Goal: Check status

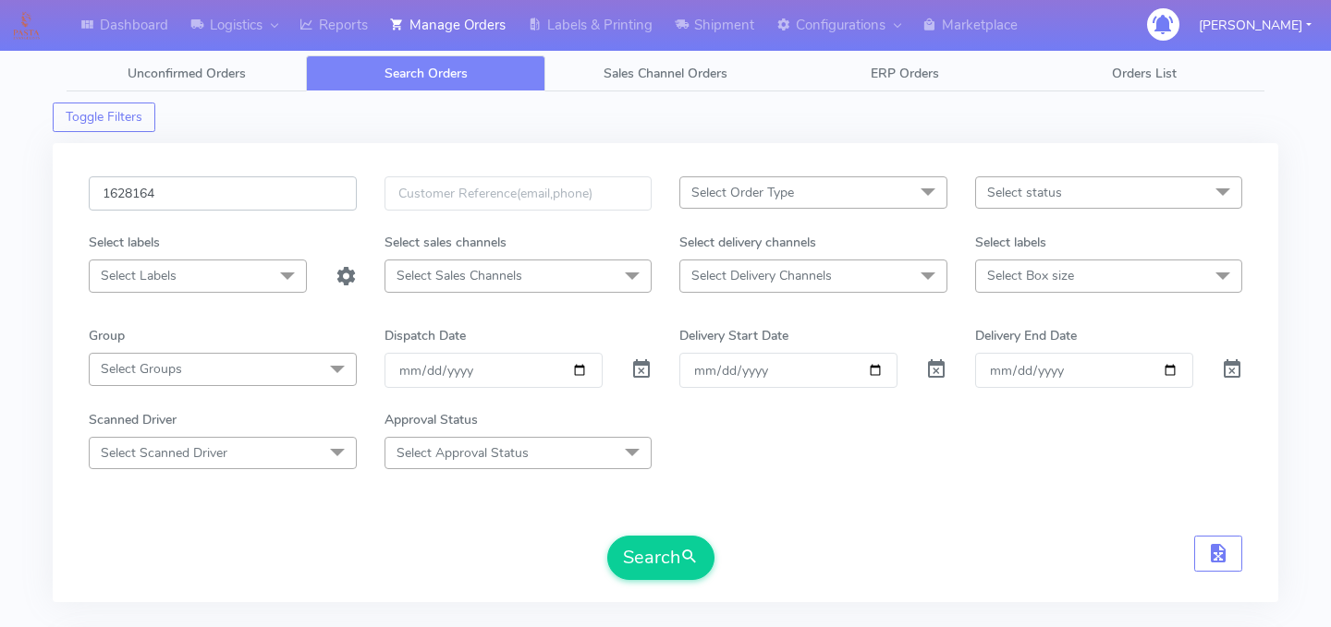
click at [227, 187] on input "1628164" at bounding box center [223, 194] width 268 height 34
click at [663, 554] on button "Search" at bounding box center [660, 558] width 107 height 44
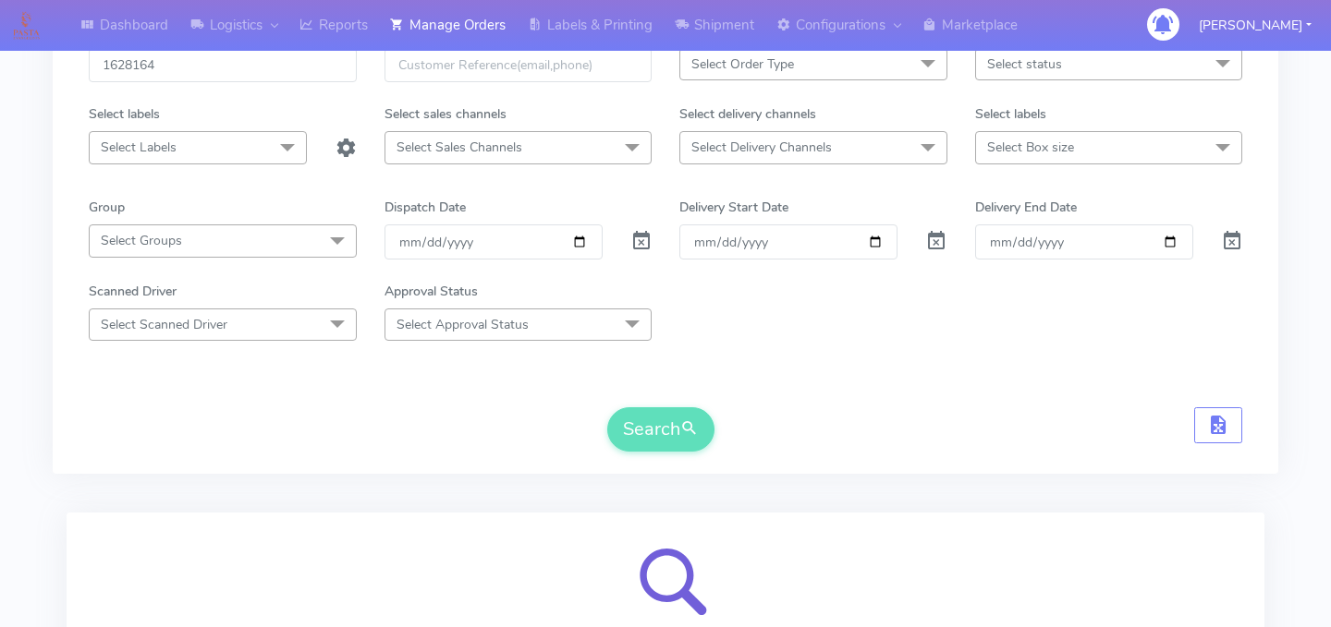
scroll to position [327, 0]
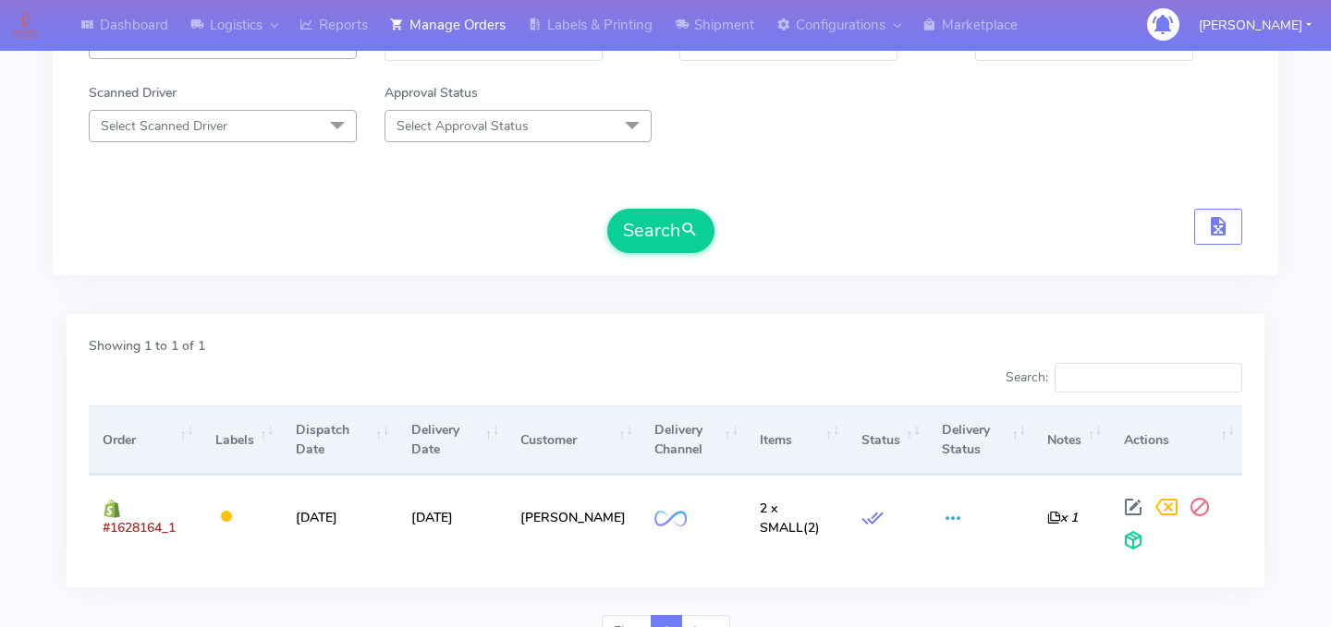
click at [333, 209] on div "Search" at bounding box center [665, 231] width 1153 height 44
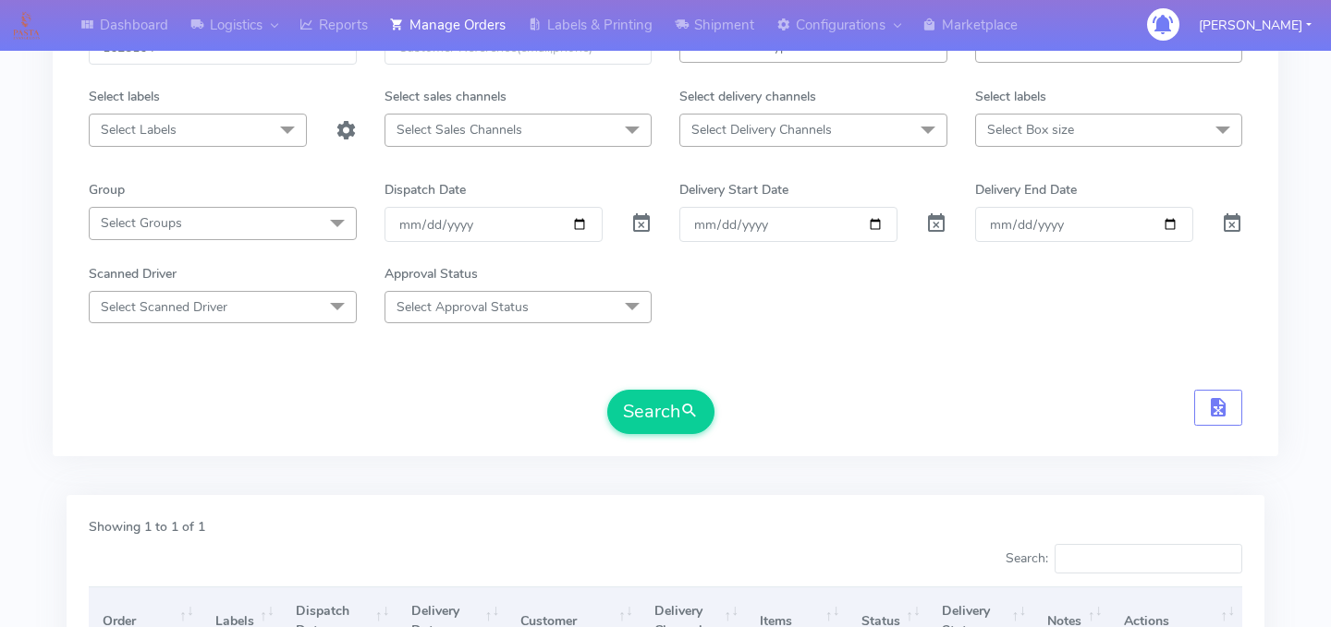
scroll to position [0, 0]
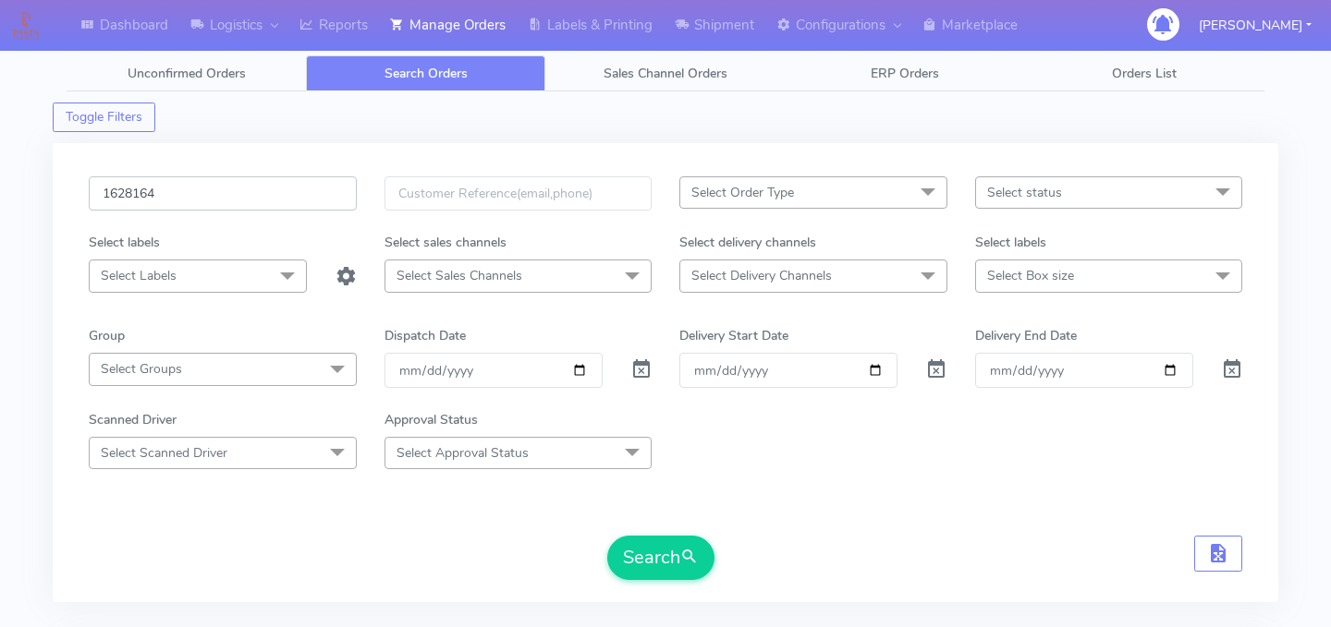
click at [267, 197] on input "1628164" at bounding box center [223, 194] width 268 height 34
paste input "1628290"
type input "1628290"
click at [649, 550] on button "Search" at bounding box center [660, 558] width 107 height 44
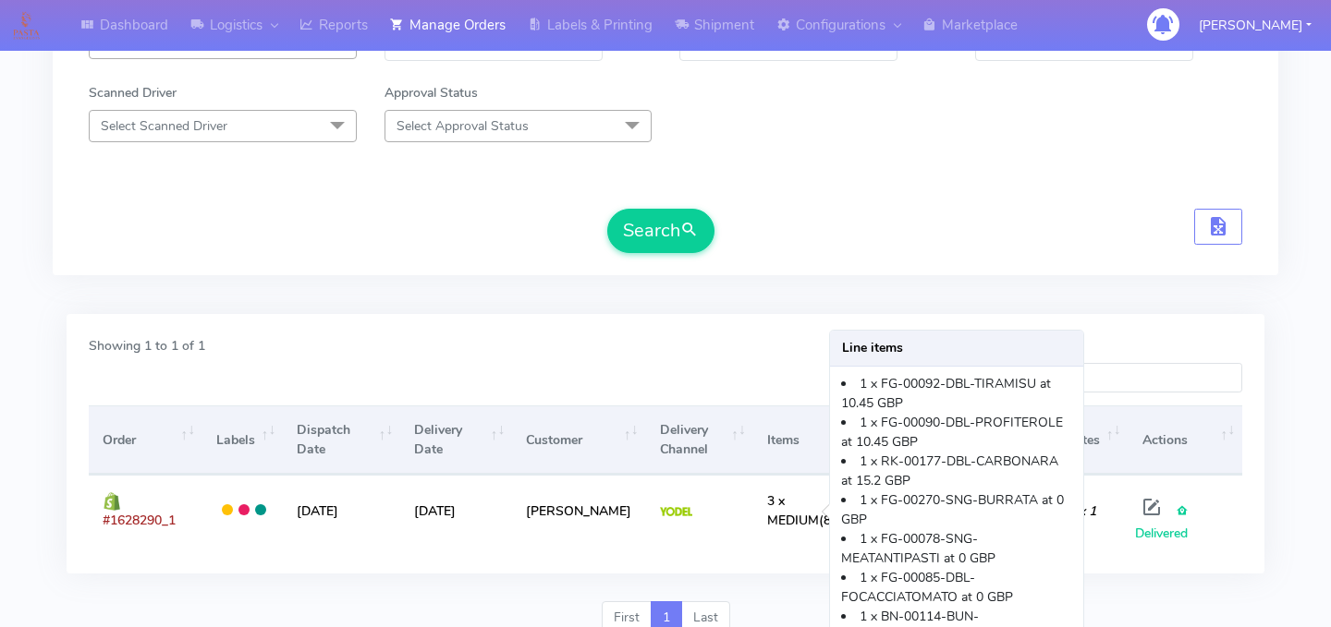
scroll to position [404, 0]
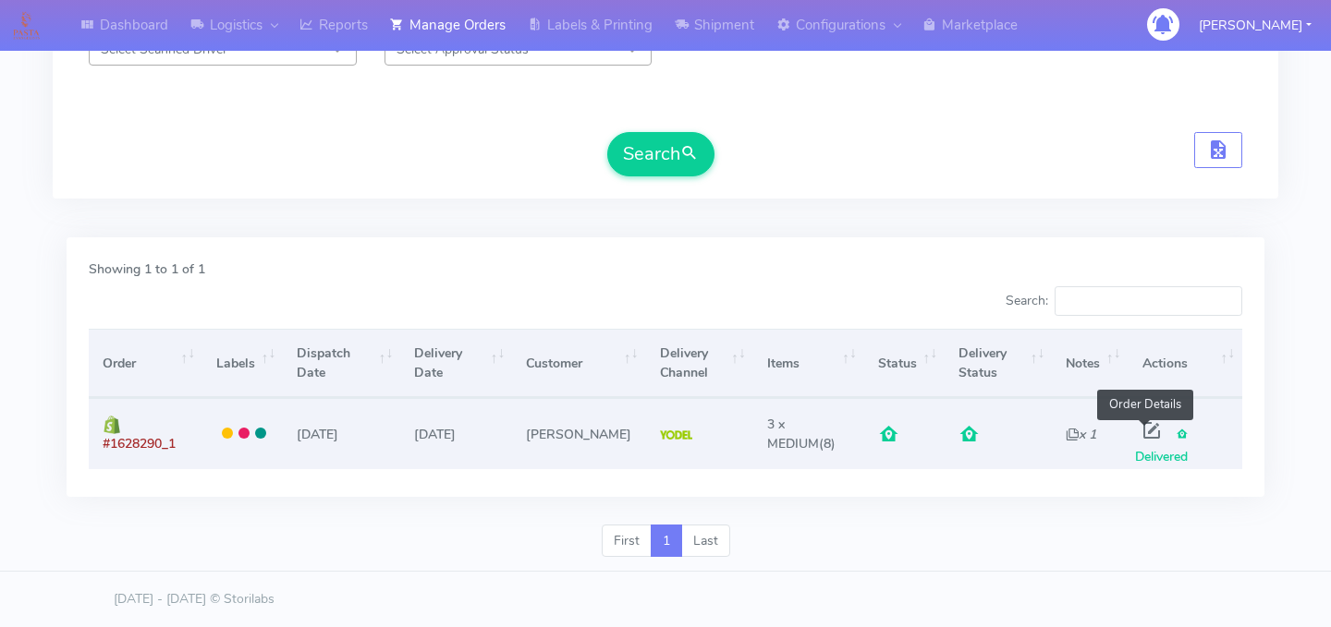
click at [1137, 428] on span at bounding box center [1151, 435] width 33 height 18
select select "5"
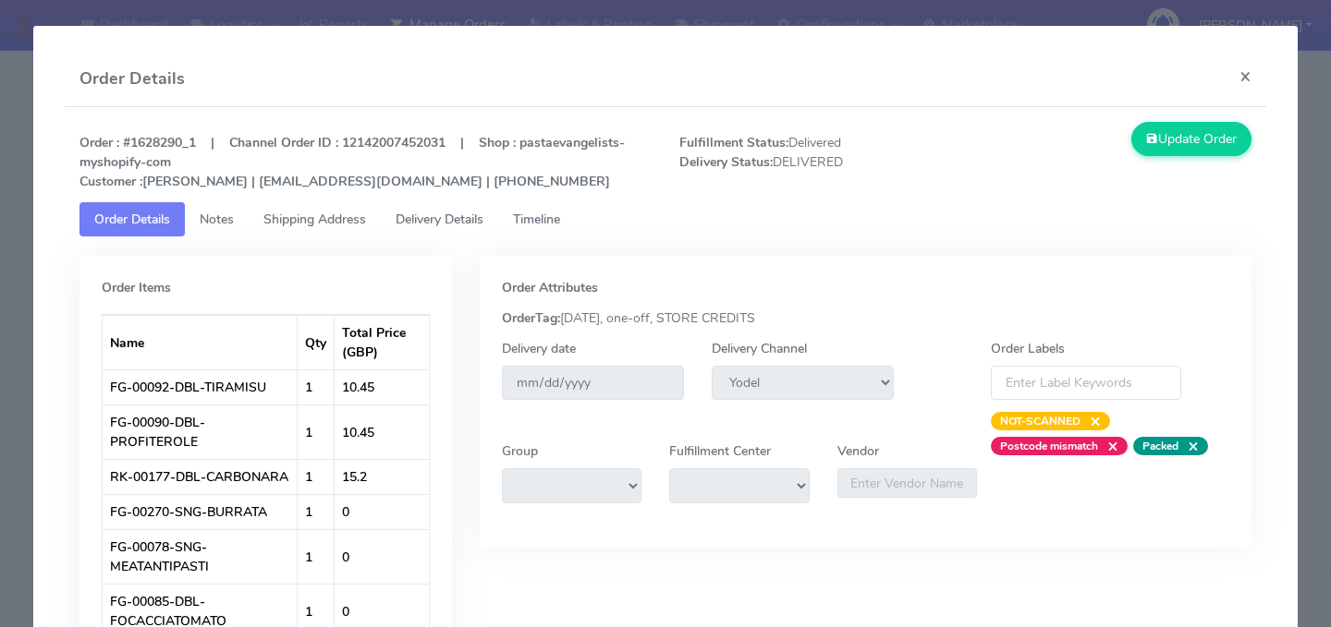
click at [428, 232] on link "Delivery Details" at bounding box center [439, 219] width 117 height 34
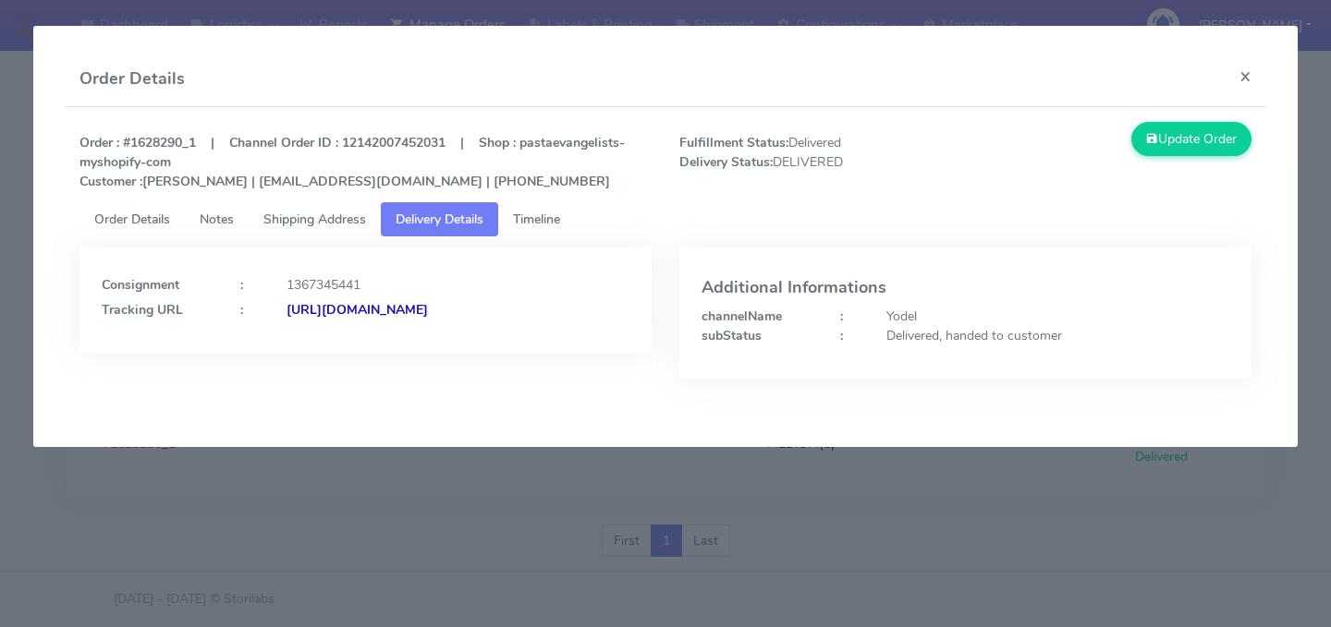
drag, startPoint x: 479, startPoint y: 326, endPoint x: 296, endPoint y: 335, distance: 183.2
click at [298, 320] on div "[URL][DOMAIN_NAME]" at bounding box center [458, 309] width 371 height 19
